Goal: Information Seeking & Learning: Learn about a topic

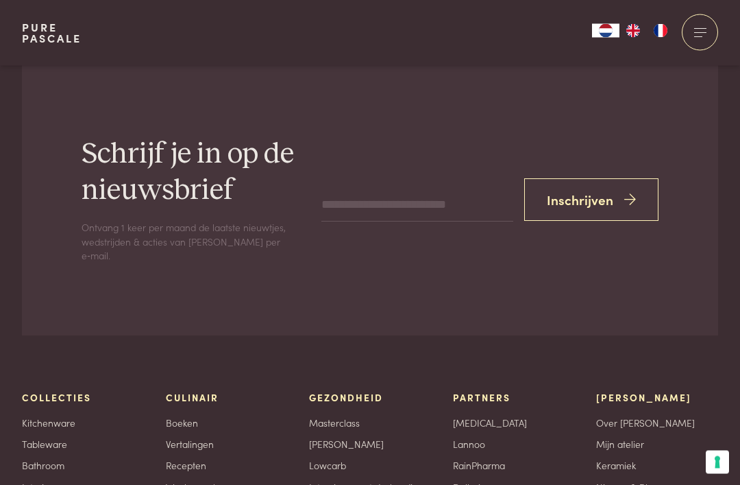
scroll to position [4112, 0]
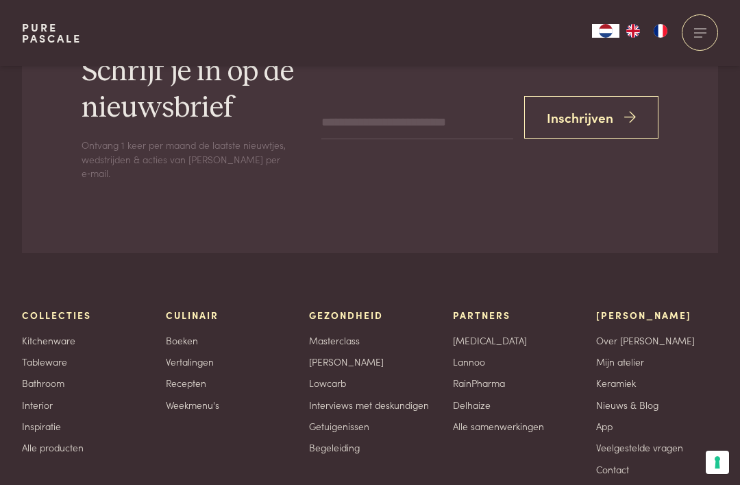
click at [651, 398] on link "Nieuws & Blog" at bounding box center [628, 405] width 62 height 14
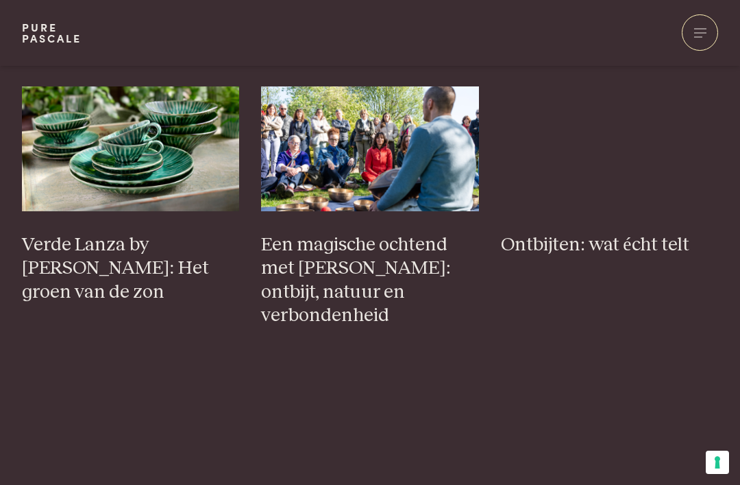
scroll to position [297, 0]
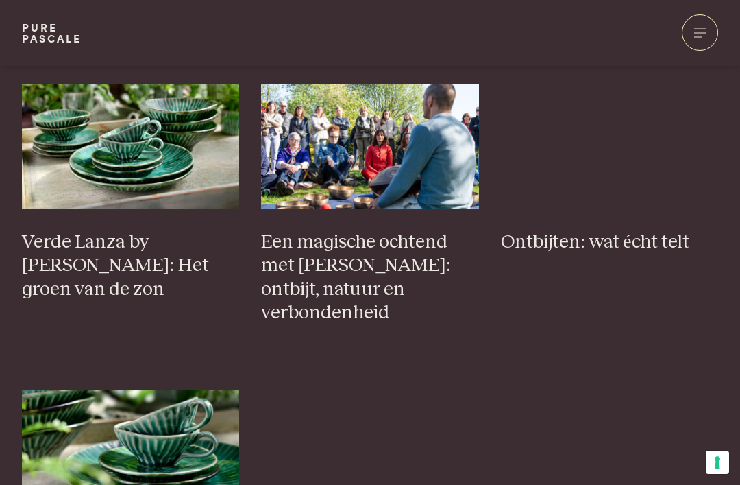
click at [616, 234] on h3 "Ontbijten: wat écht telt" at bounding box center [610, 242] width 218 height 24
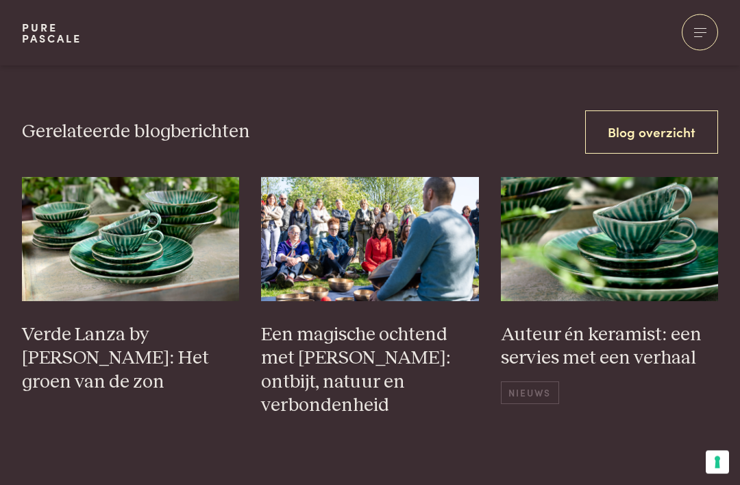
scroll to position [4846, 0]
click at [424, 323] on h3 "Een magische ochtend met Pascale Naessens: ontbijt, natuur en verbondenheid" at bounding box center [370, 370] width 218 height 95
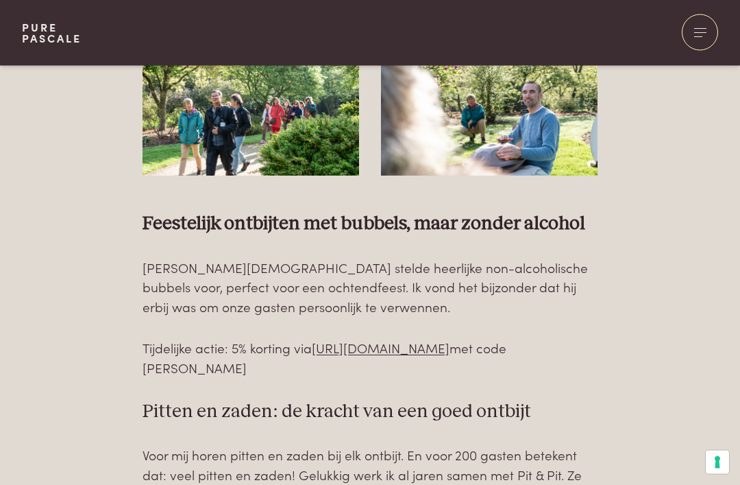
scroll to position [2111, 0]
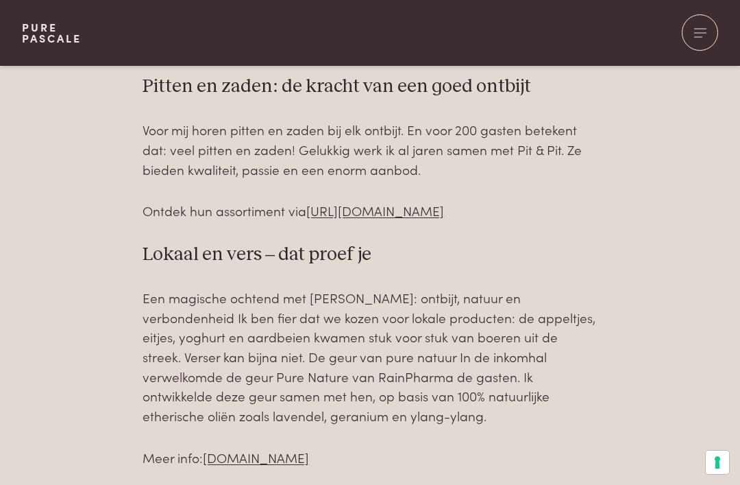
click at [637, 173] on div "Feestelijk ontbijten met bubbels, maar zonder alcohol Fabien Gay van NoLow stel…" at bounding box center [370, 271] width 697 height 768
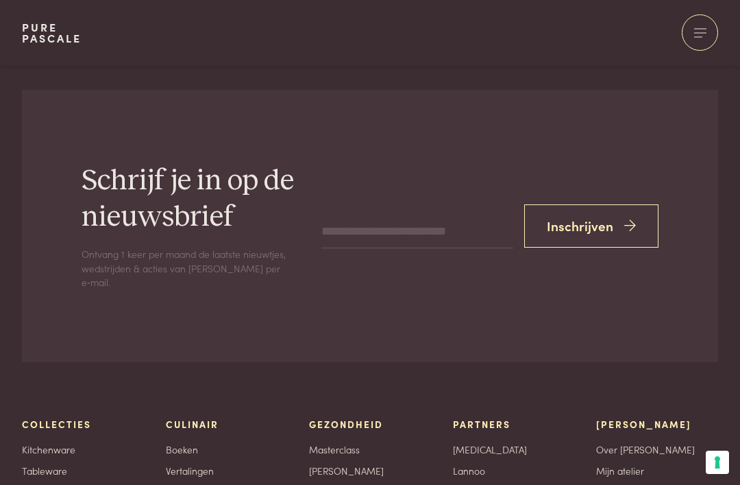
scroll to position [4815, 0]
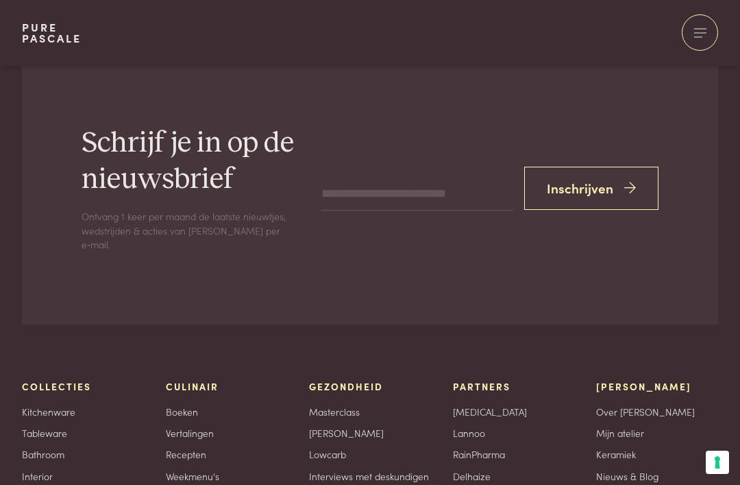
click at [200, 447] on link "Recepten" at bounding box center [186, 454] width 40 height 14
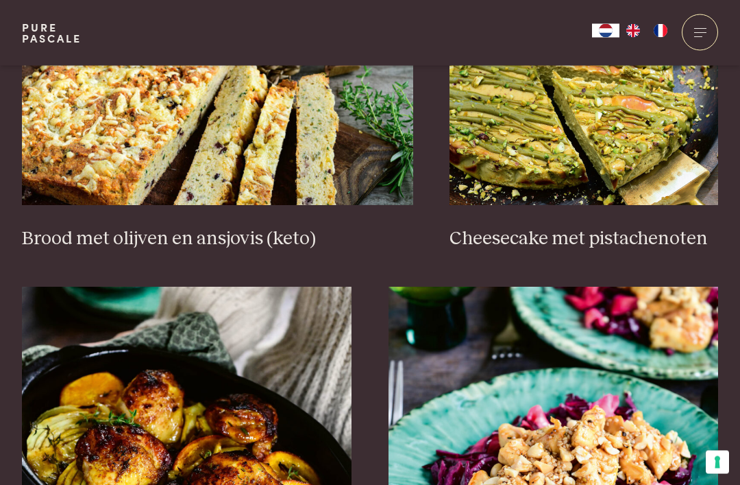
scroll to position [1430, 0]
click at [261, 190] on img at bounding box center [217, 68] width 391 height 274
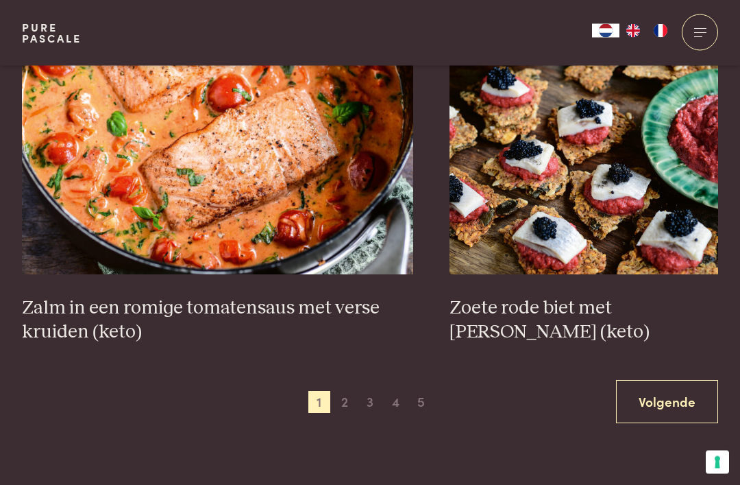
scroll to position [2477, 0]
click at [623, 202] on img at bounding box center [584, 137] width 269 height 274
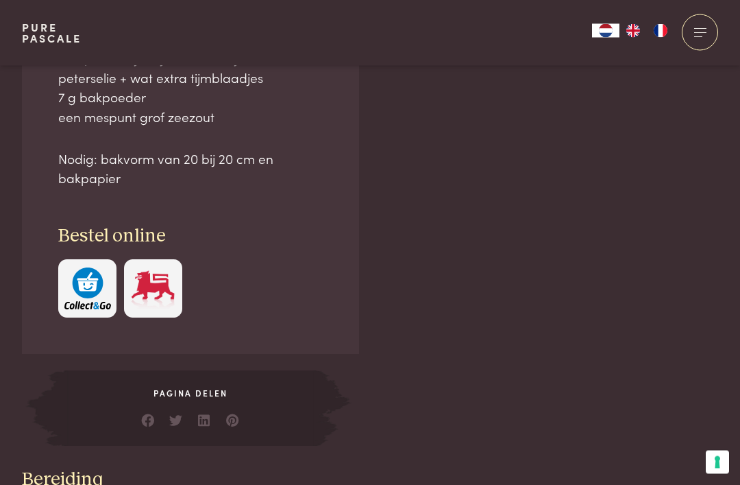
scroll to position [1123, 0]
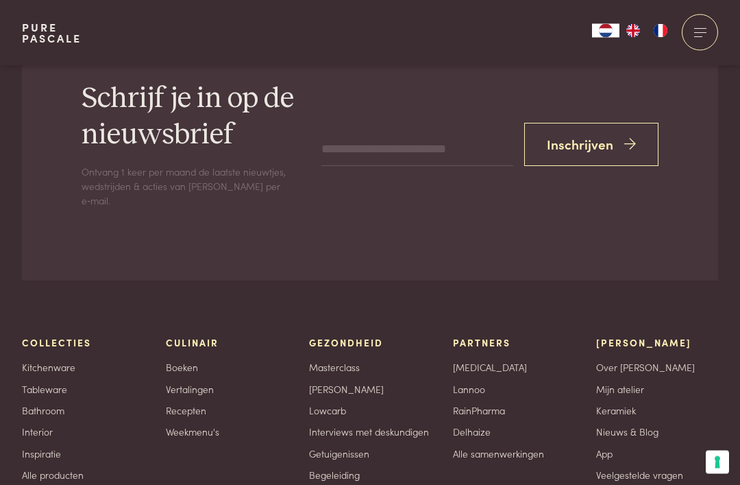
scroll to position [2557, 0]
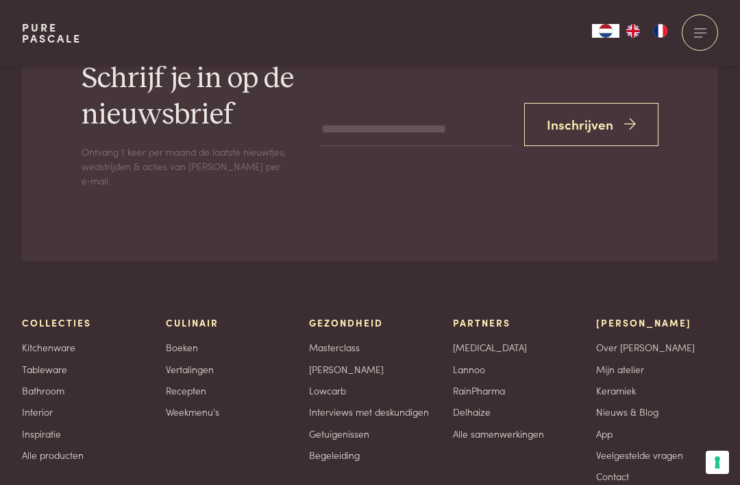
click at [613, 426] on link "App" at bounding box center [605, 433] width 16 height 14
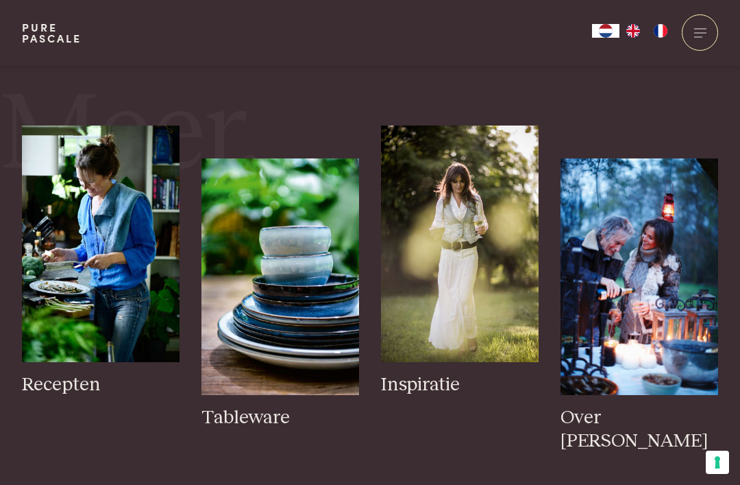
scroll to position [1502, 0]
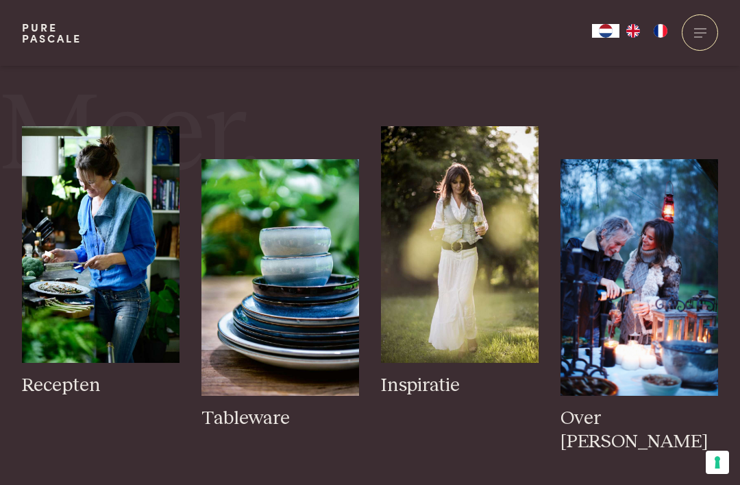
click at [653, 407] on h3 "Over [PERSON_NAME]" at bounding box center [640, 430] width 158 height 47
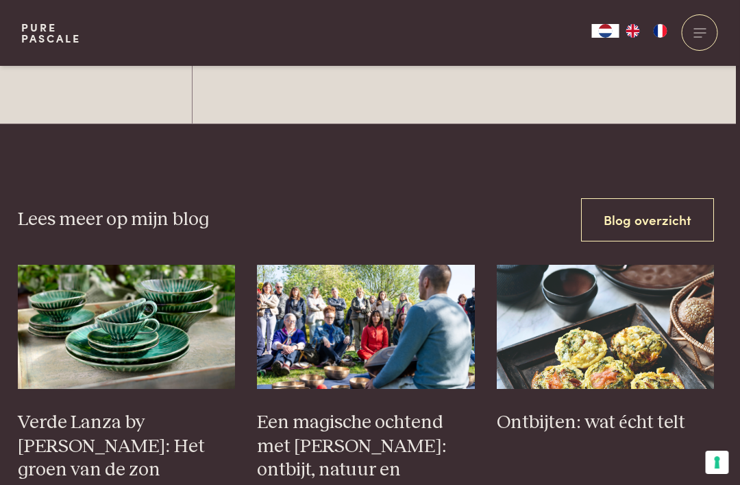
scroll to position [5507, 4]
click at [643, 265] on img at bounding box center [606, 327] width 218 height 124
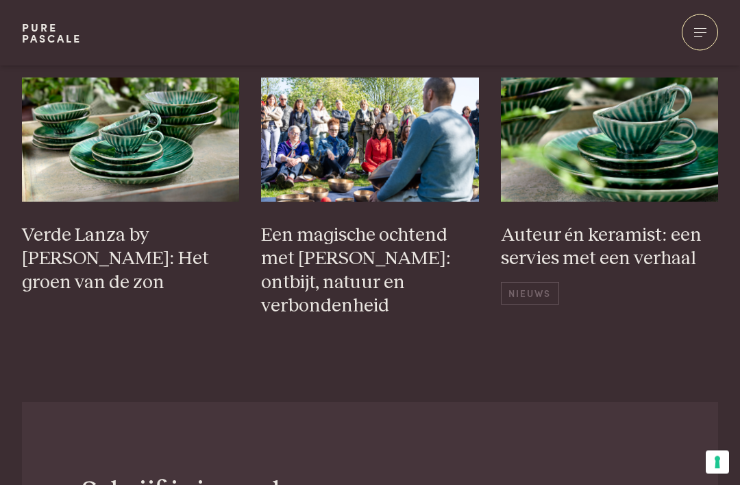
scroll to position [5332, 0]
